Goal: Information Seeking & Learning: Check status

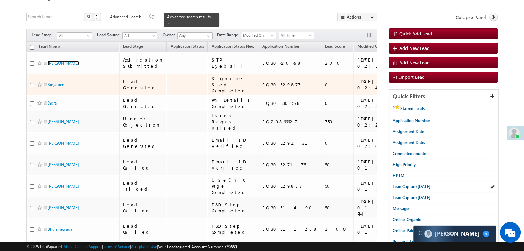
scroll to position [34, 0]
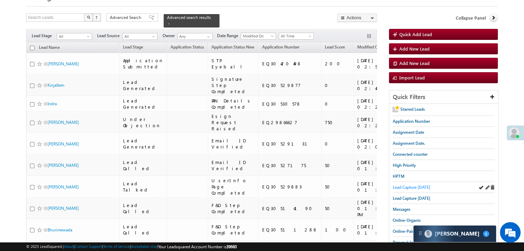
click at [410, 186] on span "Lead Capture today" at bounding box center [412, 187] width 38 height 5
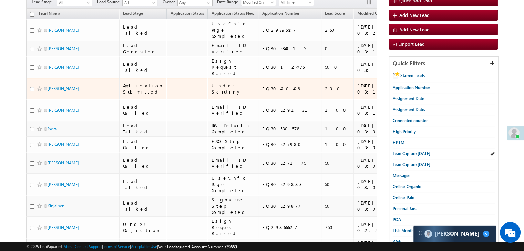
scroll to position [69, 0]
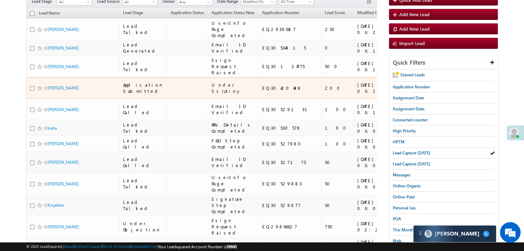
click at [40, 91] on span at bounding box center [40, 88] width 6 height 6
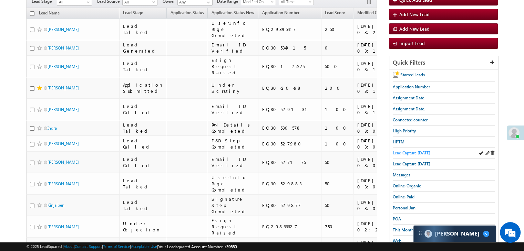
click at [427, 153] on span "Lead Capture today" at bounding box center [412, 153] width 38 height 5
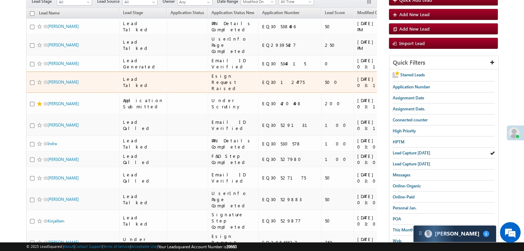
scroll to position [0, 0]
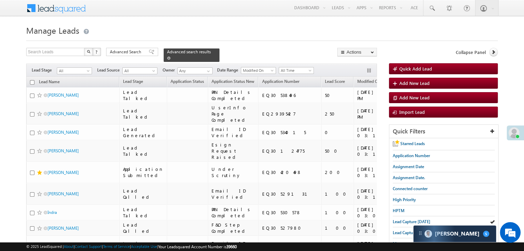
click at [171, 56] on span at bounding box center [168, 57] width 3 height 3
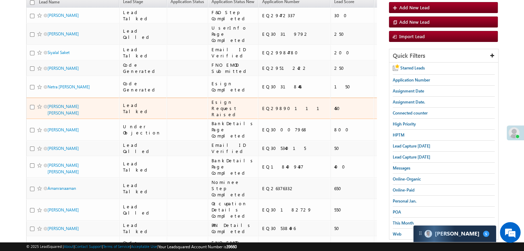
scroll to position [69, 0]
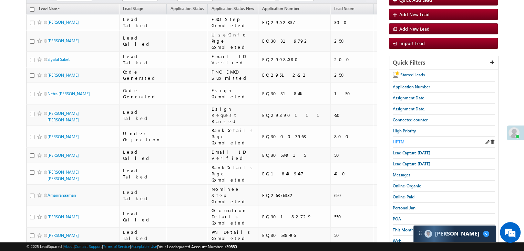
click at [398, 143] on span "HPTM" at bounding box center [399, 142] width 12 height 5
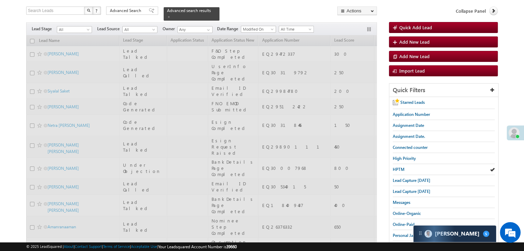
scroll to position [0, 0]
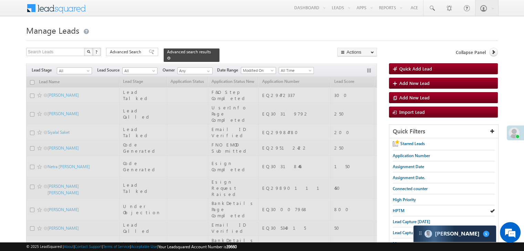
click at [171, 56] on span at bounding box center [168, 57] width 3 height 3
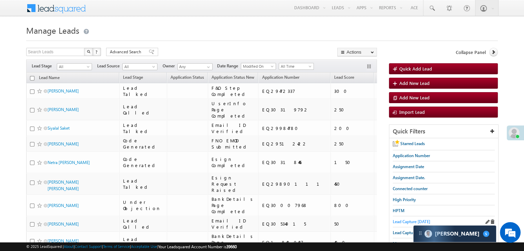
click at [410, 219] on span "Lead Capture today" at bounding box center [412, 221] width 38 height 5
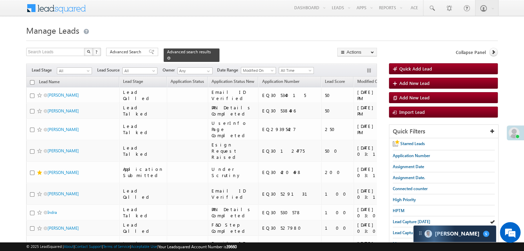
click at [171, 56] on span at bounding box center [168, 57] width 3 height 3
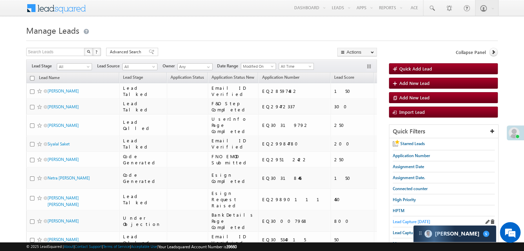
click at [400, 220] on span "Lead Capture today" at bounding box center [412, 221] width 38 height 5
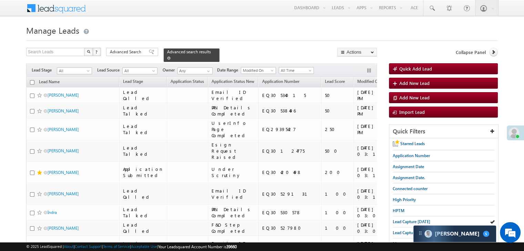
click at [171, 55] on link at bounding box center [168, 58] width 3 height 6
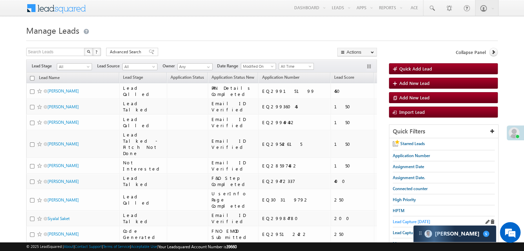
click at [405, 222] on span "Lead Capture today" at bounding box center [412, 221] width 38 height 5
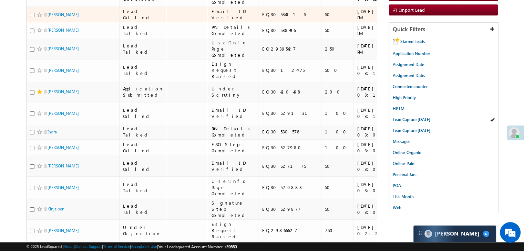
scroll to position [103, 0]
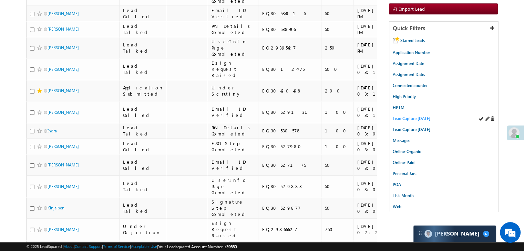
click at [405, 115] on link "Lead Capture today" at bounding box center [412, 118] width 38 height 7
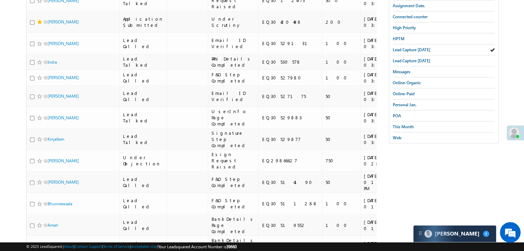
scroll to position [0, 0]
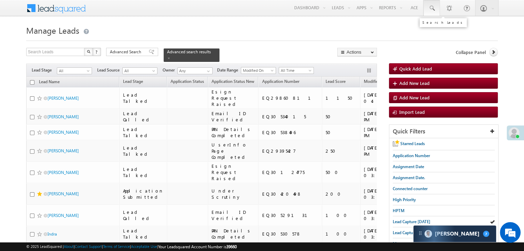
click at [434, 6] on span at bounding box center [431, 8] width 7 height 7
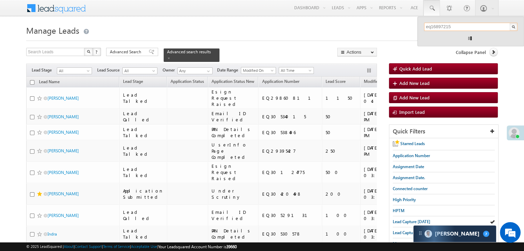
click at [431, 25] on input "eq16897215" at bounding box center [470, 27] width 93 height 8
drag, startPoint x: 435, startPoint y: 25, endPoint x: 463, endPoint y: 25, distance: 27.2
click at [463, 25] on input "eq30166357" at bounding box center [470, 27] width 93 height 8
click at [435, 26] on input "eq30017516" at bounding box center [470, 27] width 93 height 8
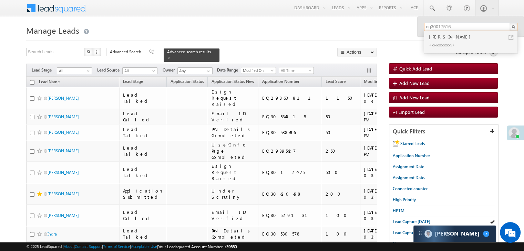
drag, startPoint x: 431, startPoint y: 27, endPoint x: 462, endPoint y: 27, distance: 31.0
click at [462, 27] on input "eq30017516" at bounding box center [470, 27] width 93 height 8
click at [420, 50] on div "Collapse Panel" at bounding box center [443, 54] width 109 height 12
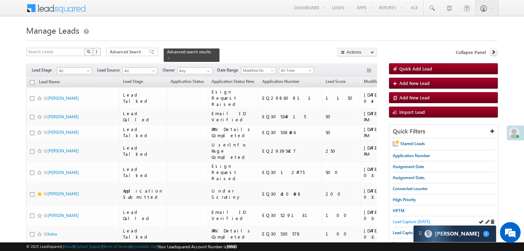
click at [402, 222] on span "Lead Capture today" at bounding box center [412, 221] width 38 height 5
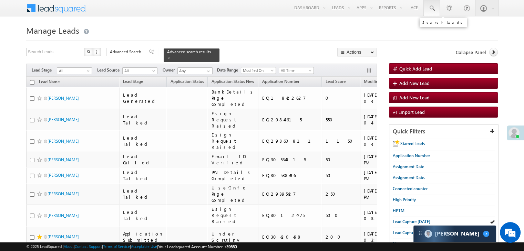
click at [429, 10] on span at bounding box center [431, 8] width 7 height 7
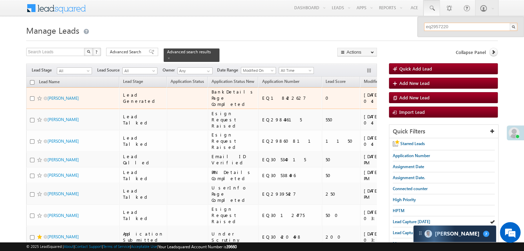
type input "eq29572205"
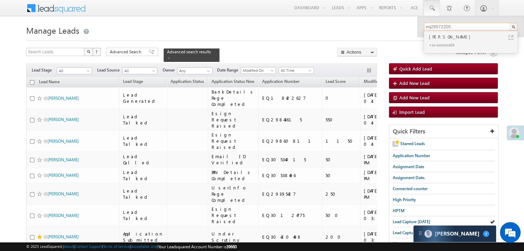
click at [430, 27] on input "eq29572205" at bounding box center [470, 27] width 93 height 8
click at [404, 51] on div "Collapse Panel" at bounding box center [443, 54] width 109 height 12
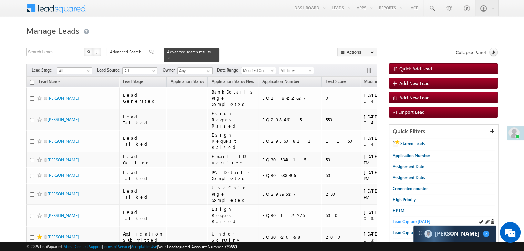
click at [393, 221] on span "Lead Capture today" at bounding box center [412, 221] width 38 height 5
click at [408, 219] on span "Lead Capture today" at bounding box center [412, 221] width 38 height 5
click at [402, 219] on span "Lead Capture today" at bounding box center [412, 221] width 38 height 5
click at [401, 222] on span "Lead Capture today" at bounding box center [412, 221] width 38 height 5
click at [399, 220] on span "Lead Capture today" at bounding box center [412, 221] width 38 height 5
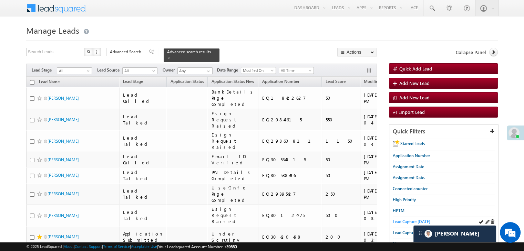
click at [400, 221] on span "Lead Capture today" at bounding box center [412, 221] width 38 height 5
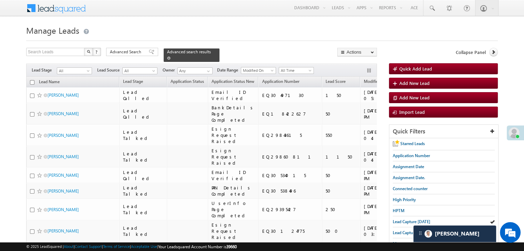
click at [202, 52] on div "Advanced search results" at bounding box center [192, 55] width 56 height 13
click at [171, 56] on span at bounding box center [168, 57] width 3 height 3
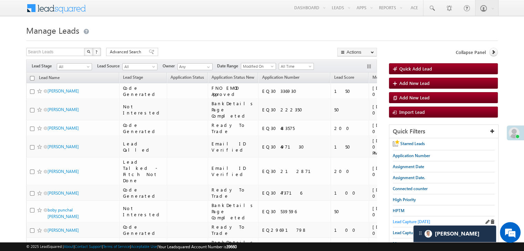
click at [400, 221] on span "Lead Capture today" at bounding box center [412, 221] width 38 height 5
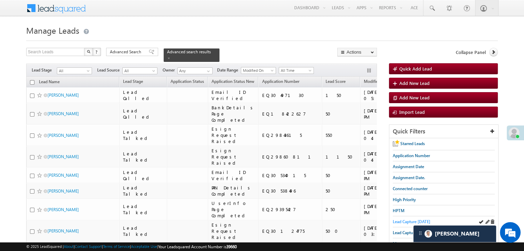
click at [397, 221] on span "Lead Capture today" at bounding box center [412, 221] width 38 height 5
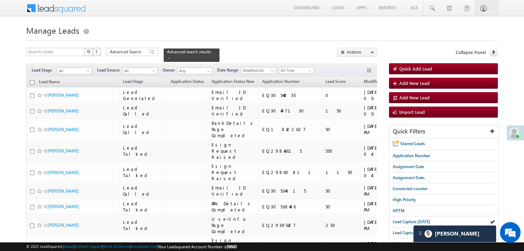
click at [410, 221] on span "Lead Capture today" at bounding box center [412, 221] width 38 height 5
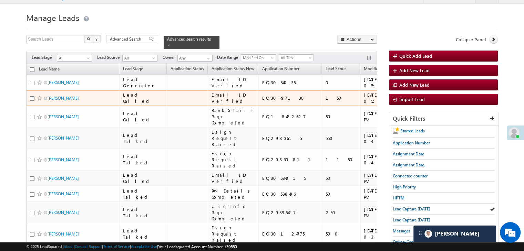
scroll to position [34, 0]
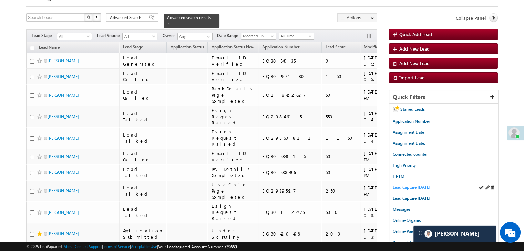
click at [408, 186] on span "Lead Capture today" at bounding box center [412, 187] width 38 height 5
click at [423, 187] on span "Lead Capture today" at bounding box center [412, 187] width 38 height 5
click at [396, 185] on span "Lead Capture today" at bounding box center [412, 187] width 38 height 5
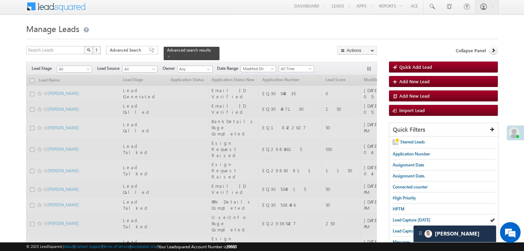
scroll to position [0, 0]
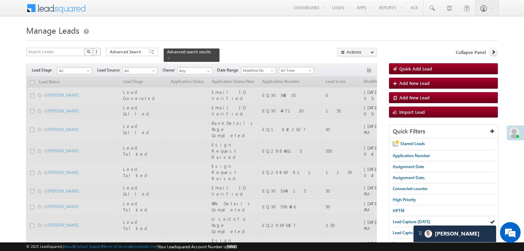
click at [230, 28] on h1 "Manage Leads" at bounding box center [262, 29] width 472 height 13
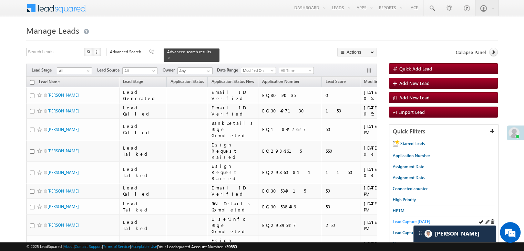
click at [394, 222] on span "Lead Capture today" at bounding box center [412, 221] width 38 height 5
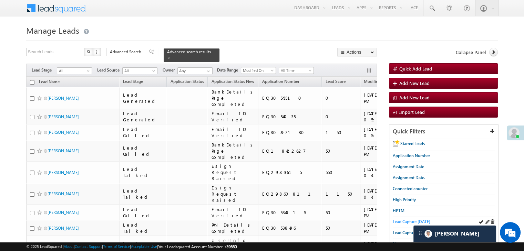
click at [405, 220] on span "Lead Capture today" at bounding box center [412, 221] width 38 height 5
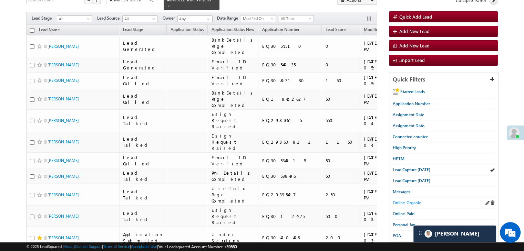
scroll to position [69, 0]
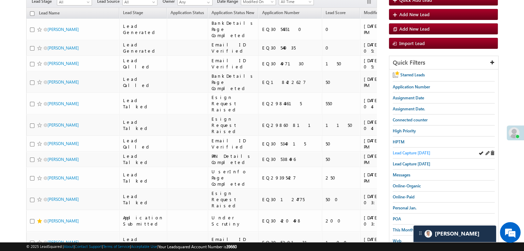
click at [416, 153] on span "Lead Capture today" at bounding box center [412, 153] width 38 height 5
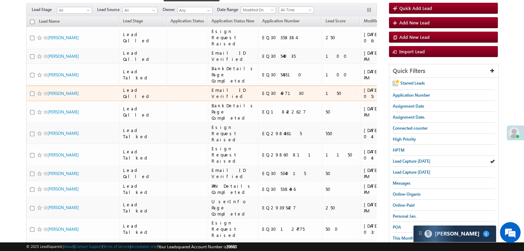
scroll to position [34, 0]
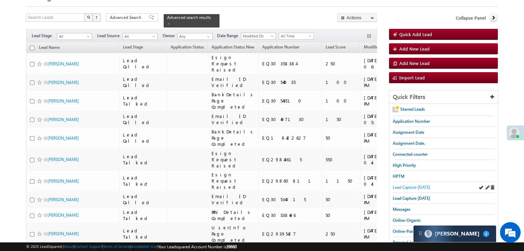
click at [413, 185] on span "Lead Capture today" at bounding box center [412, 187] width 38 height 5
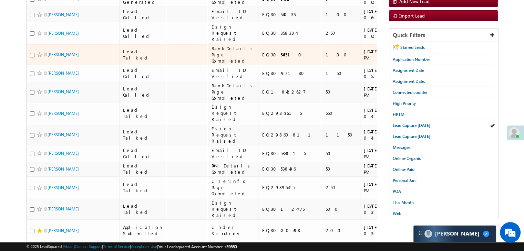
scroll to position [103, 0]
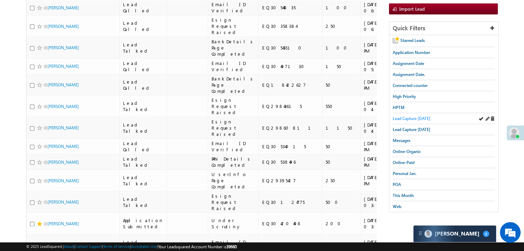
click at [394, 118] on span "Lead Capture today" at bounding box center [412, 118] width 38 height 5
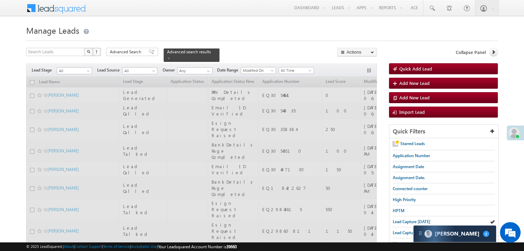
scroll to position [0, 0]
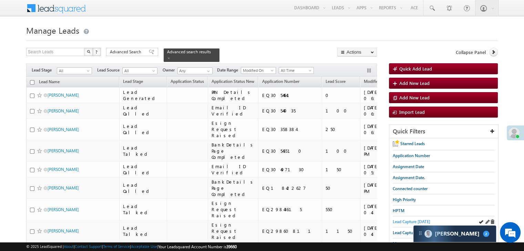
click at [400, 219] on span "Lead Capture today" at bounding box center [412, 221] width 38 height 5
click at [409, 219] on span "Lead Capture today" at bounding box center [412, 221] width 38 height 5
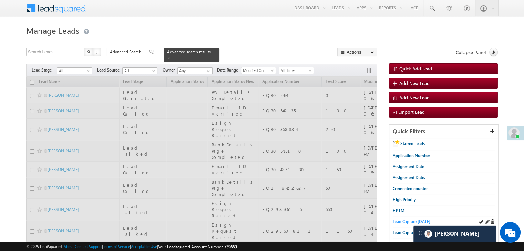
click at [398, 222] on span "Lead Capture today" at bounding box center [412, 221] width 38 height 5
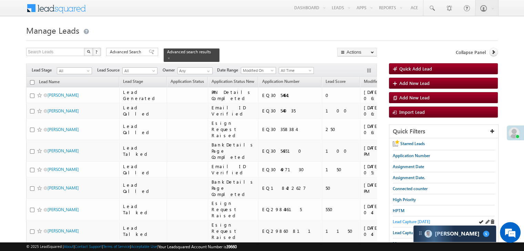
click at [399, 220] on span "Lead Capture today" at bounding box center [412, 221] width 38 height 5
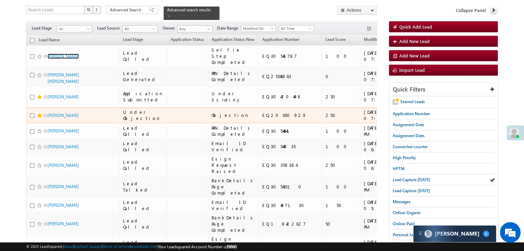
scroll to position [34, 0]
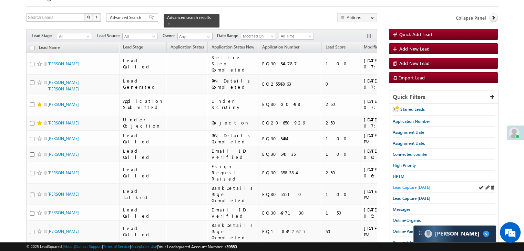
click at [413, 186] on span "Lead Capture today" at bounding box center [412, 187] width 38 height 5
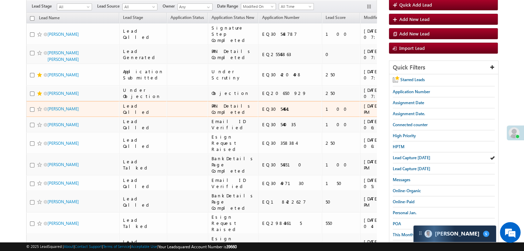
scroll to position [69, 0]
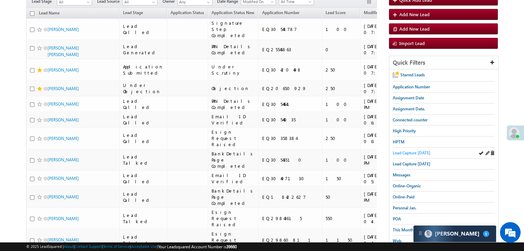
click at [395, 155] on link "Lead Capture today" at bounding box center [412, 153] width 38 height 7
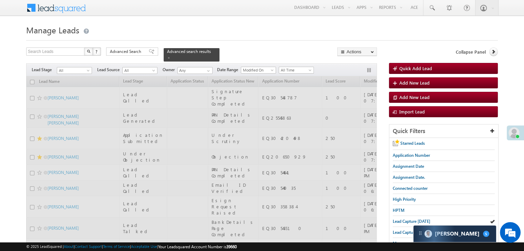
scroll to position [0, 0]
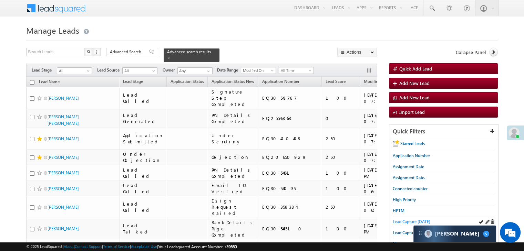
click at [402, 220] on span "Lead Capture today" at bounding box center [412, 221] width 38 height 5
click at [408, 221] on span "Lead Capture today" at bounding box center [412, 221] width 38 height 5
click at [397, 219] on span "Lead Capture today" at bounding box center [412, 221] width 38 height 5
click at [408, 219] on span "Lead Capture today" at bounding box center [412, 221] width 38 height 5
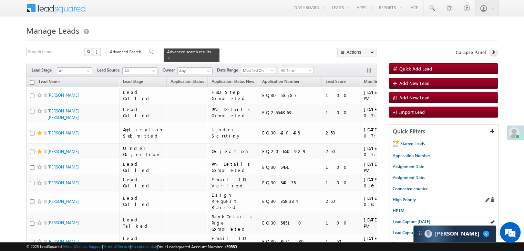
scroll to position [138, 0]
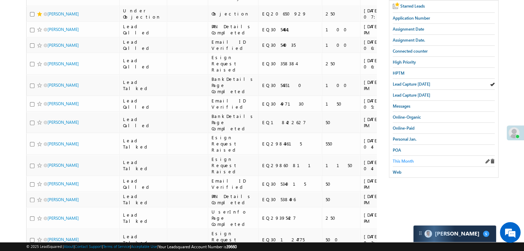
click at [406, 160] on span "This Month" at bounding box center [403, 161] width 21 height 5
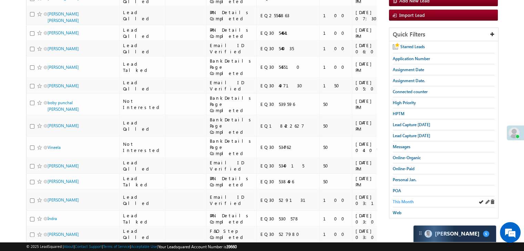
click at [395, 199] on span "This Month" at bounding box center [403, 201] width 21 height 5
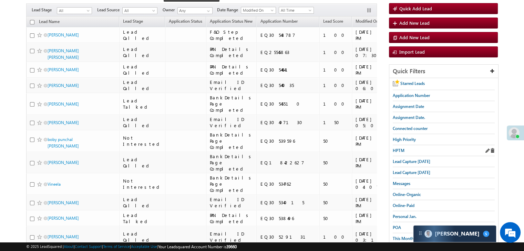
scroll to position [34, 0]
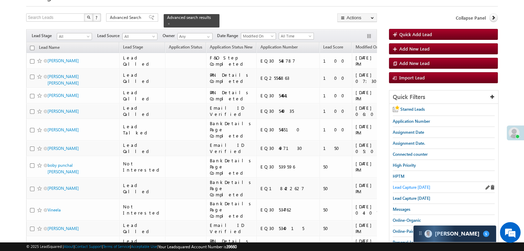
click at [411, 186] on span "Lead Capture today" at bounding box center [412, 187] width 38 height 5
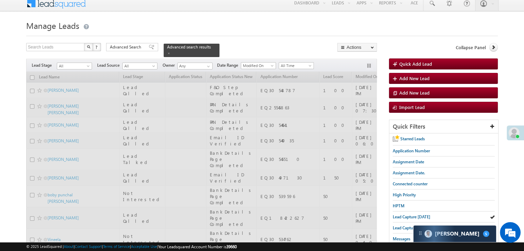
scroll to position [0, 0]
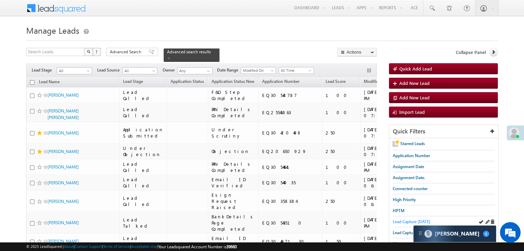
click at [395, 220] on span "Lead Capture today" at bounding box center [412, 221] width 38 height 5
click at [408, 221] on span "Lead Capture today" at bounding box center [412, 221] width 38 height 5
click at [406, 221] on span "Lead Capture today" at bounding box center [412, 221] width 38 height 5
click at [407, 221] on span "Lead Capture today" at bounding box center [412, 221] width 38 height 5
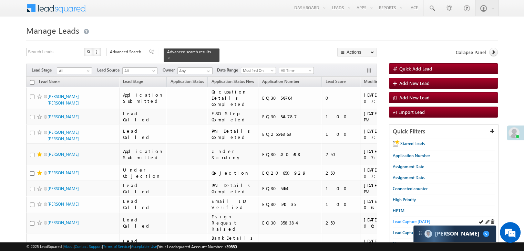
click at [408, 220] on span "Lead Capture today" at bounding box center [412, 221] width 38 height 5
click at [397, 221] on span "Lead Capture today" at bounding box center [412, 221] width 38 height 5
click at [398, 221] on span "Lead Capture today" at bounding box center [412, 221] width 38 height 5
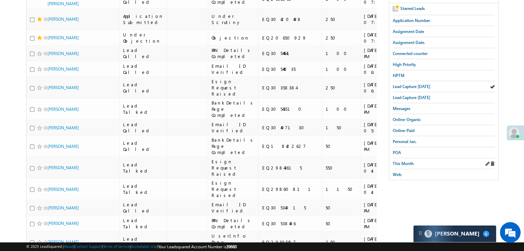
scroll to position [138, 0]
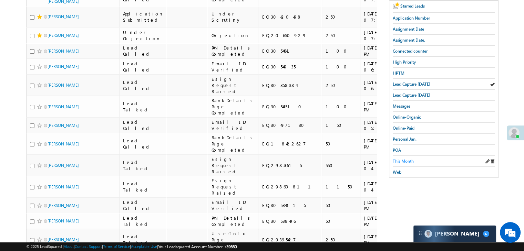
click at [397, 159] on span "This Month" at bounding box center [403, 161] width 21 height 5
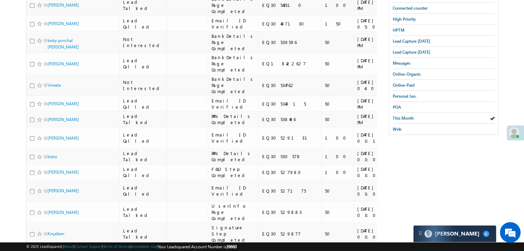
scroll to position [172, 0]
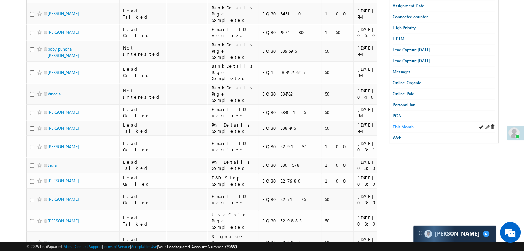
click at [405, 126] on span "This Month" at bounding box center [403, 126] width 21 height 5
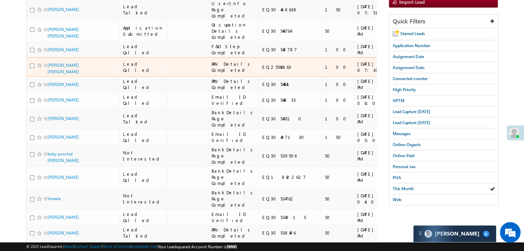
scroll to position [103, 0]
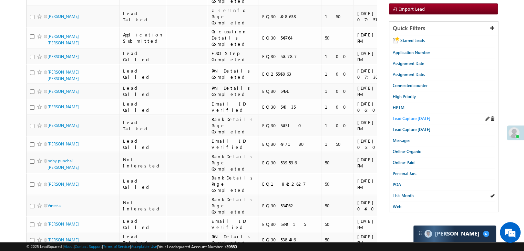
click at [415, 117] on span "Lead Capture today" at bounding box center [412, 118] width 38 height 5
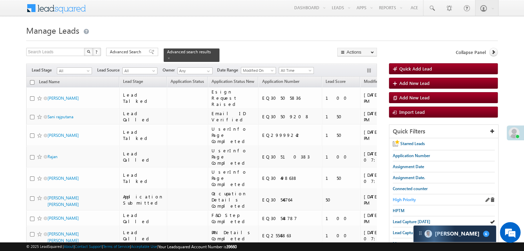
scroll to position [138, 0]
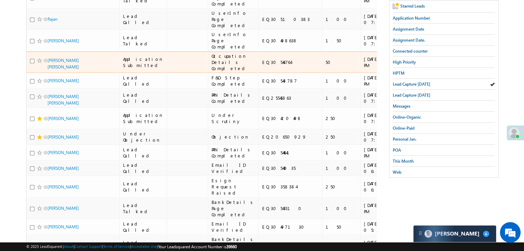
click at [39, 63] on span at bounding box center [40, 61] width 6 height 6
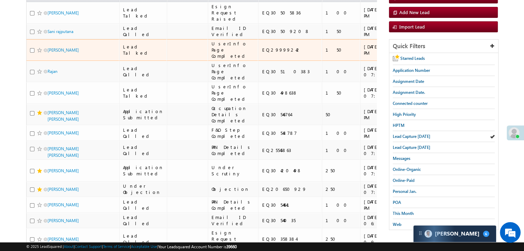
scroll to position [0, 0]
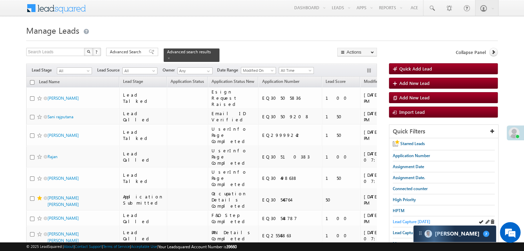
click at [406, 219] on span "Lead Capture today" at bounding box center [412, 221] width 38 height 5
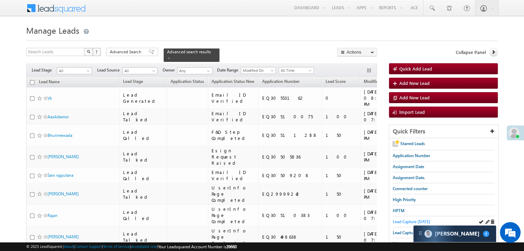
click at [415, 219] on span "Lead Capture today" at bounding box center [412, 221] width 38 height 5
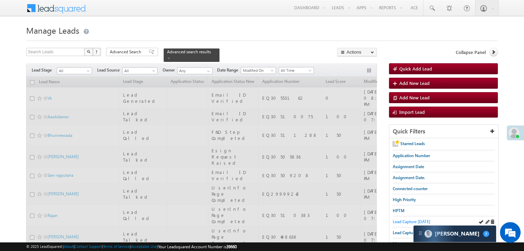
click at [415, 219] on span "Lead Capture today" at bounding box center [412, 221] width 38 height 5
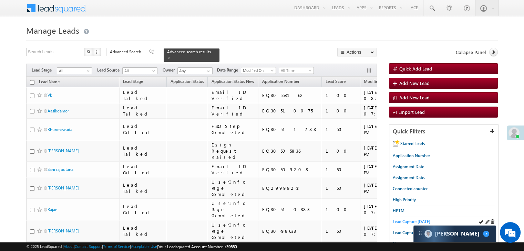
click at [416, 219] on span "Lead Capture today" at bounding box center [412, 221] width 38 height 5
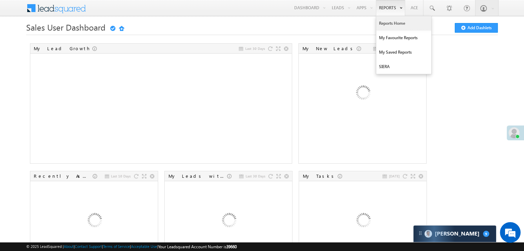
click at [382, 17] on link "Reports Home" at bounding box center [403, 23] width 55 height 14
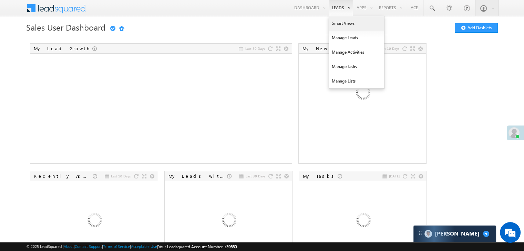
click at [338, 23] on link "Smart Views" at bounding box center [356, 23] width 55 height 14
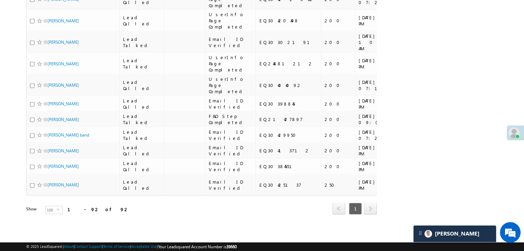
scroll to position [2583, 0]
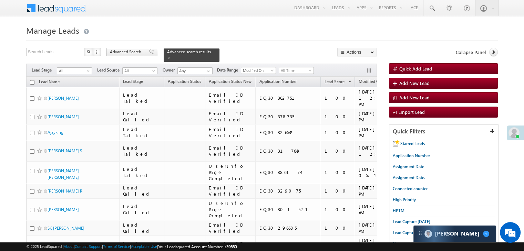
click at [135, 54] on span "Advanced Search" at bounding box center [126, 52] width 33 height 6
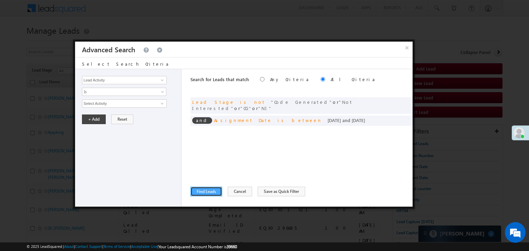
click at [200, 190] on button "Find Leads" at bounding box center [206, 192] width 32 height 10
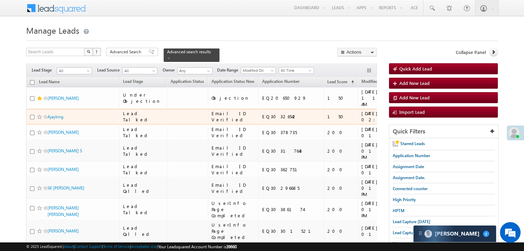
scroll to position [34, 0]
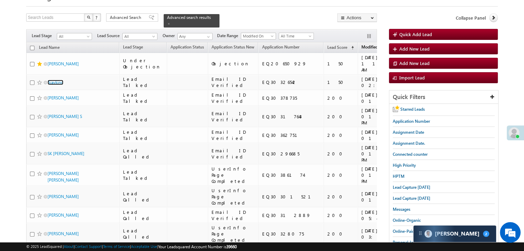
click at [358, 47] on link "Modified On" at bounding box center [373, 47] width 30 height 9
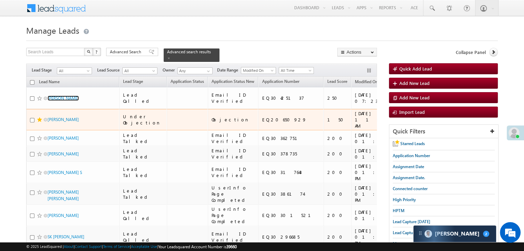
scroll to position [0, 0]
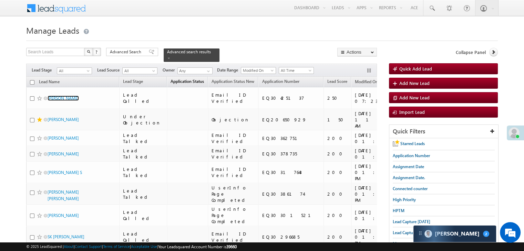
click at [182, 79] on span "Application Status" at bounding box center [187, 81] width 33 height 5
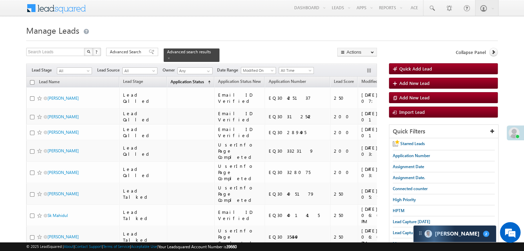
click at [171, 79] on span "Application Status" at bounding box center [187, 81] width 33 height 5
click at [179, 79] on span "Application Status" at bounding box center [187, 81] width 33 height 5
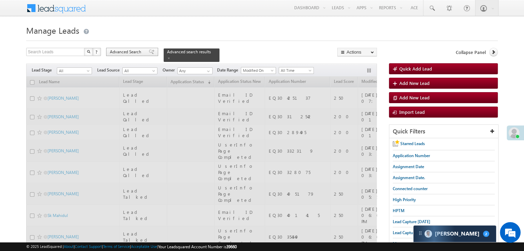
click at [146, 55] on div "Advanced Search" at bounding box center [132, 52] width 52 height 8
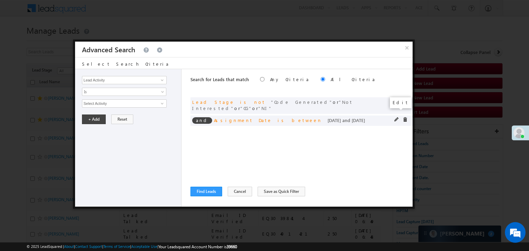
click at [395, 117] on span at bounding box center [396, 119] width 5 height 5
click at [138, 103] on span "Custom" at bounding box center [119, 104] width 75 height 6
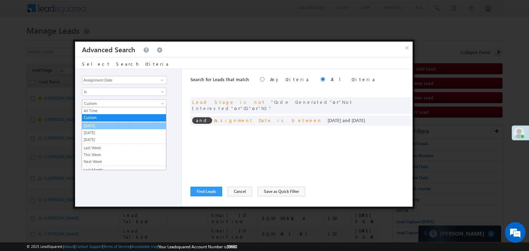
click at [110, 126] on link "Yesterday" at bounding box center [124, 126] width 84 height 6
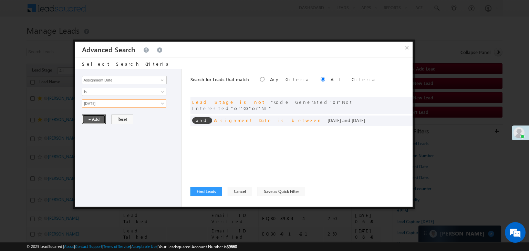
click at [100, 119] on button "+ Add" at bounding box center [94, 120] width 24 height 10
click at [199, 190] on button "Find Leads" at bounding box center [206, 192] width 32 height 10
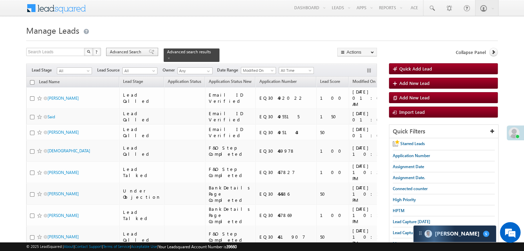
click at [139, 53] on span "Advanced Search" at bounding box center [126, 52] width 33 height 6
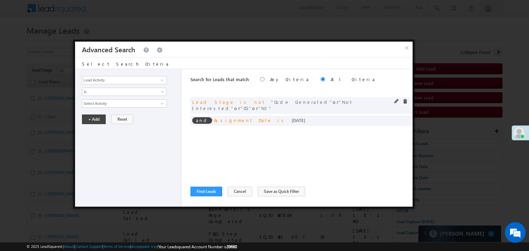
click at [406, 103] on span at bounding box center [405, 101] width 5 height 5
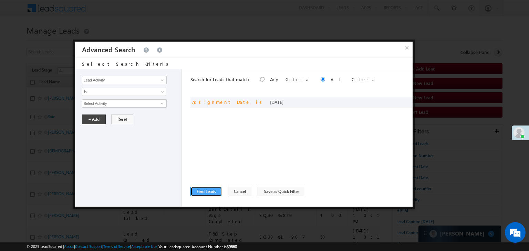
click at [205, 193] on button "Find Leads" at bounding box center [206, 192] width 32 height 10
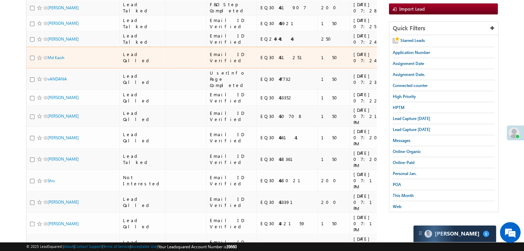
scroll to position [34, 0]
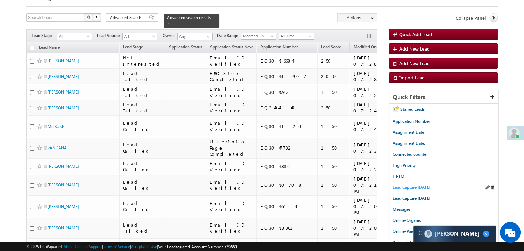
click at [410, 187] on span "Lead Capture today" at bounding box center [412, 187] width 38 height 5
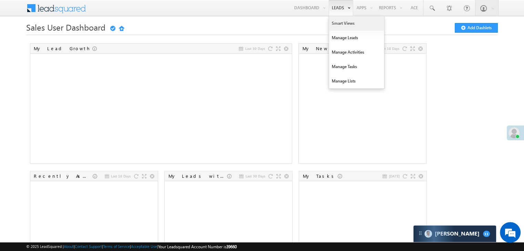
click at [337, 22] on link "Smart Views" at bounding box center [356, 23] width 55 height 14
click at [336, 25] on link "Smart Views" at bounding box center [356, 23] width 55 height 14
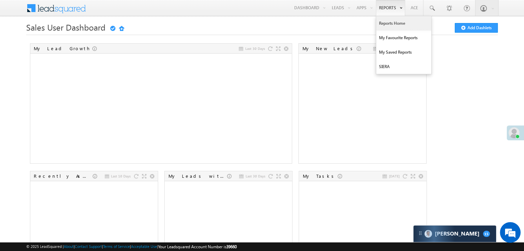
click at [386, 22] on link "Reports Home" at bounding box center [403, 23] width 55 height 14
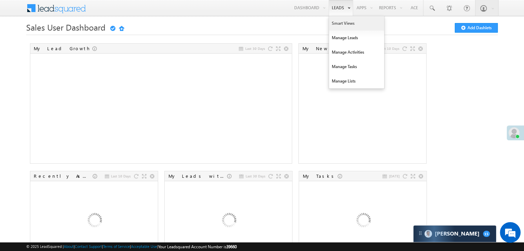
click at [340, 19] on link "Smart Views" at bounding box center [356, 23] width 55 height 14
